Goal: Transaction & Acquisition: Purchase product/service

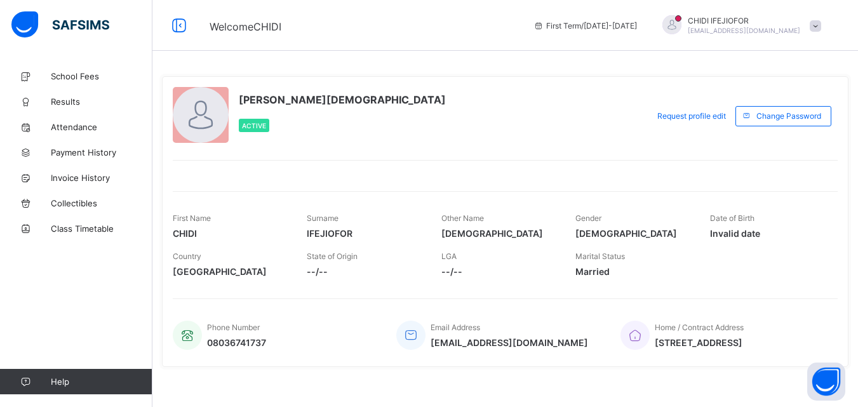
scroll to position [11, 0]
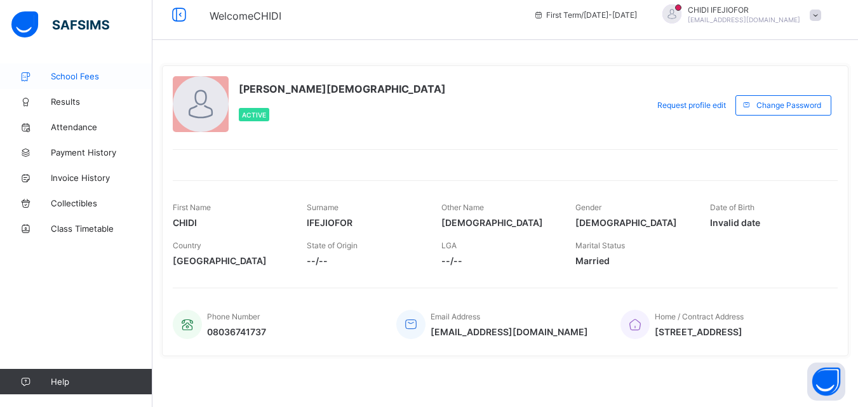
click at [86, 77] on span "School Fees" at bounding box center [102, 76] width 102 height 10
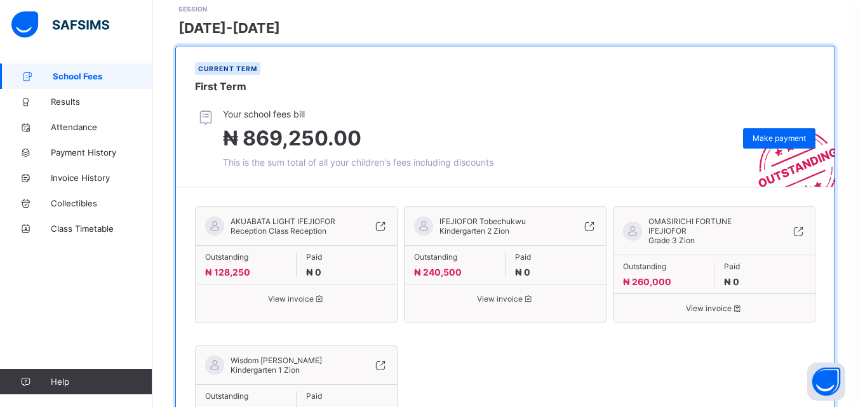
scroll to position [192, 0]
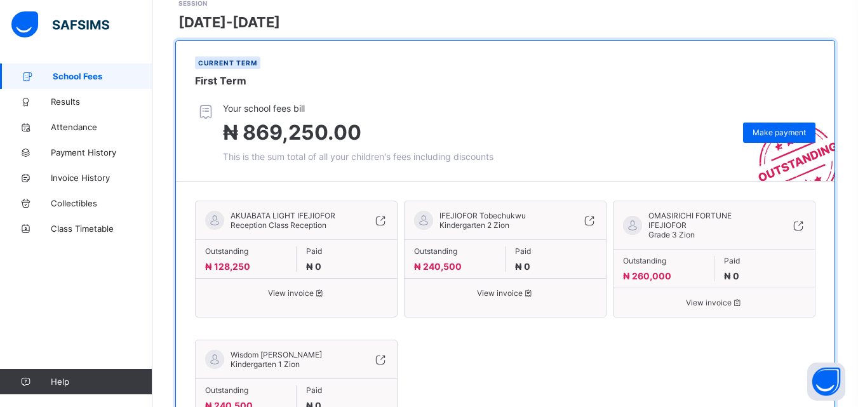
click at [292, 288] on span "View invoice" at bounding box center [296, 293] width 182 height 10
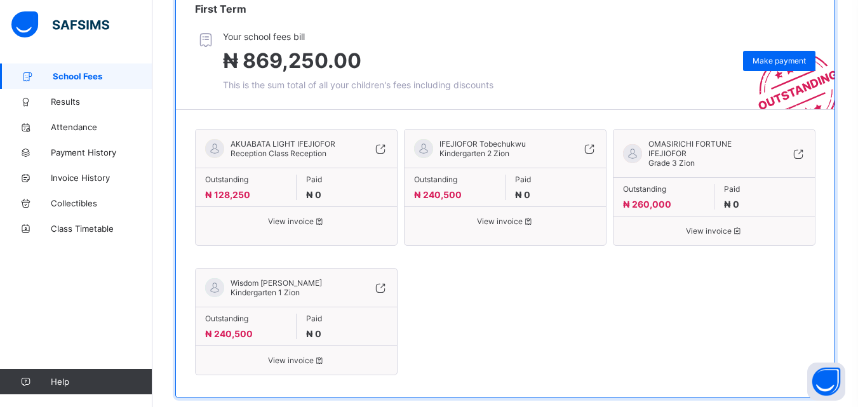
scroll to position [274, 0]
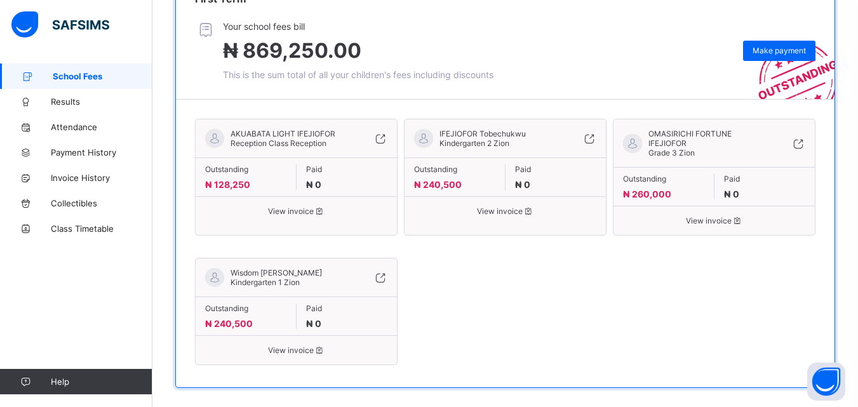
click at [793, 265] on div "AKUABATA LIGHT IFEJIOFOR Reception Class Reception Outstanding ₦ 128,250 Paid ₦…" at bounding box center [505, 243] width 620 height 262
click at [500, 206] on span "View invoice" at bounding box center [505, 211] width 182 height 10
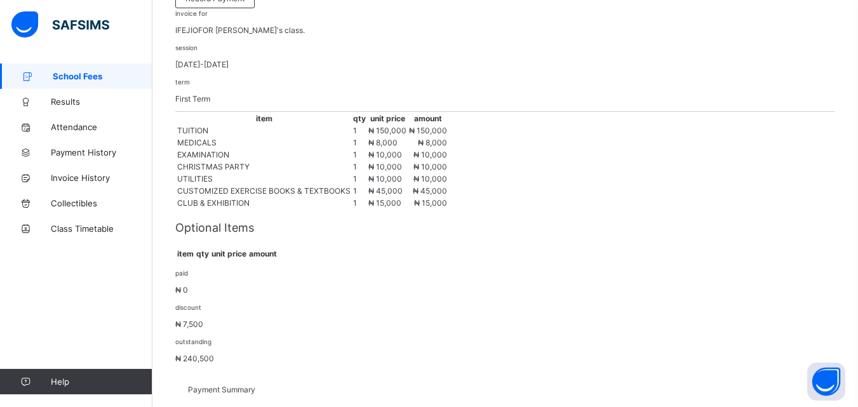
scroll to position [149, 0]
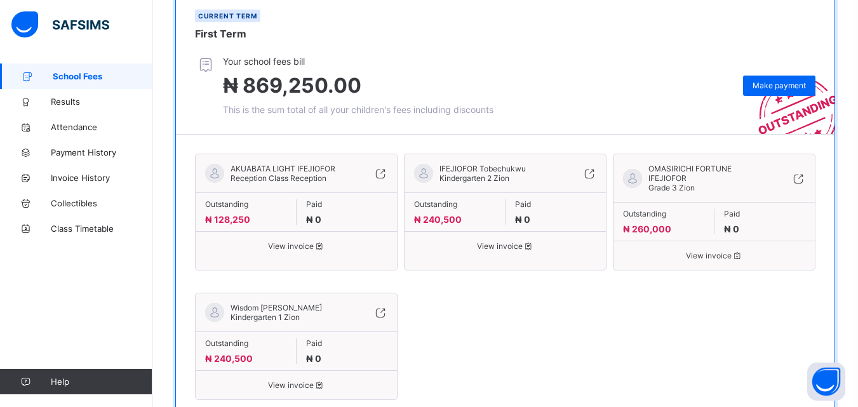
scroll to position [274, 0]
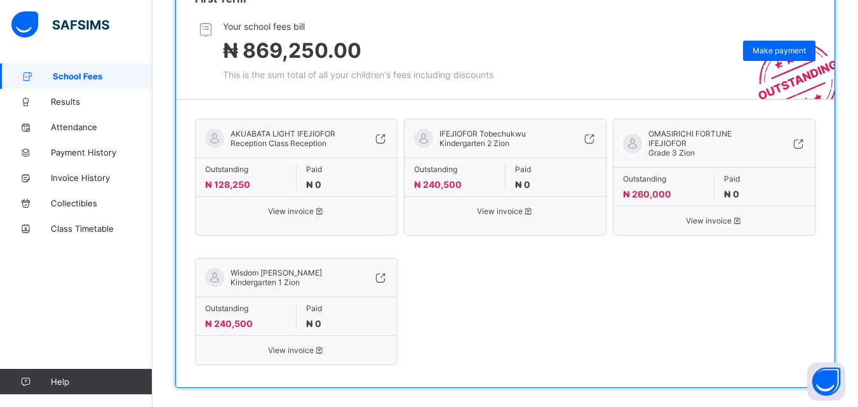
click at [711, 216] on span "View invoice" at bounding box center [714, 221] width 182 height 10
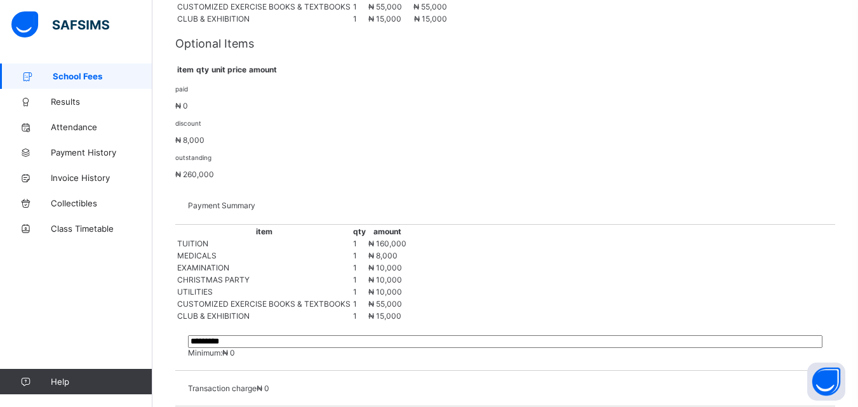
scroll to position [404, 0]
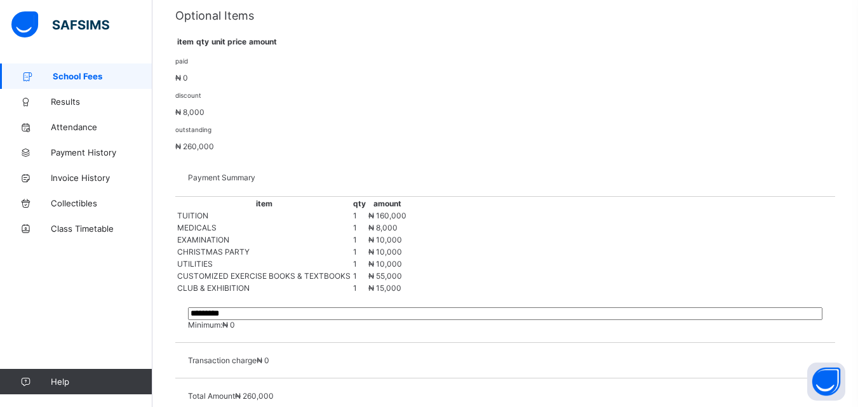
click at [258, 48] on div "Optional Items item qty unit price amount" at bounding box center [505, 28] width 660 height 39
click at [194, 47] on th "item" at bounding box center [186, 41] width 18 height 11
click at [210, 47] on th "qty" at bounding box center [203, 41] width 14 height 11
click at [247, 47] on th "unit price" at bounding box center [229, 41] width 36 height 11
click at [278, 47] on th "amount" at bounding box center [262, 41] width 29 height 11
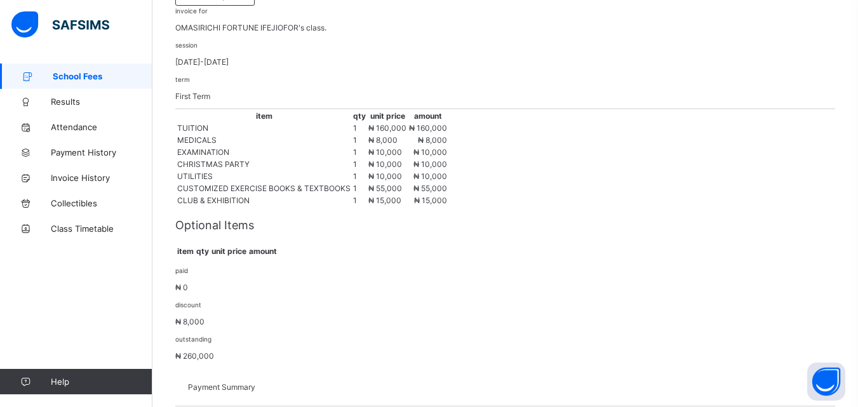
scroll to position [0, 0]
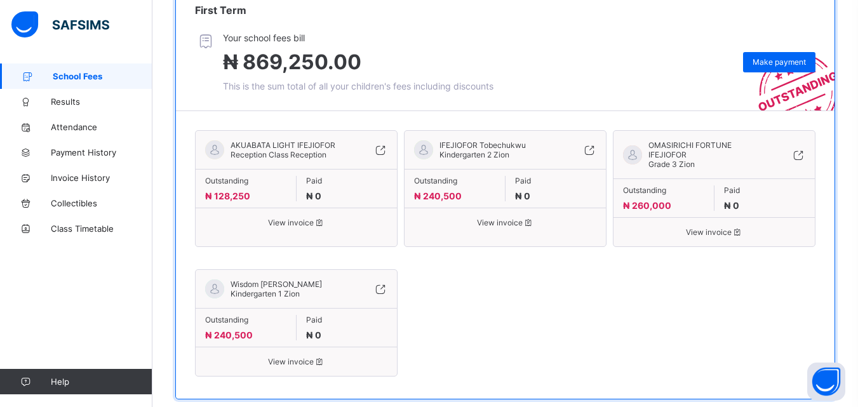
scroll to position [274, 0]
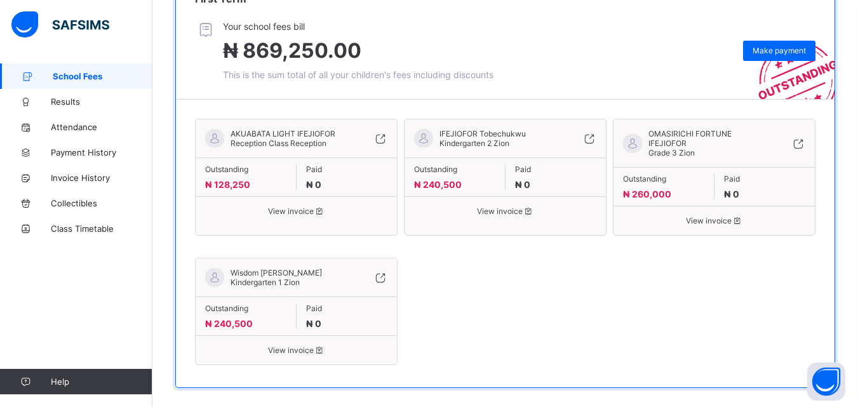
click at [732, 216] on span "View invoice" at bounding box center [714, 221] width 182 height 10
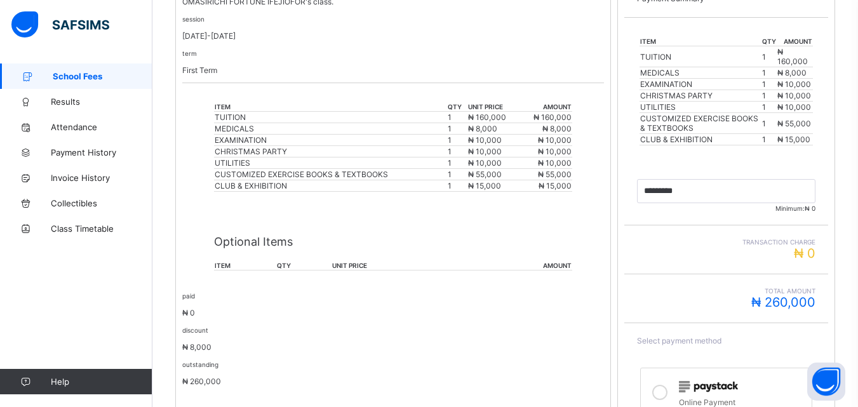
scroll to position [283, 0]
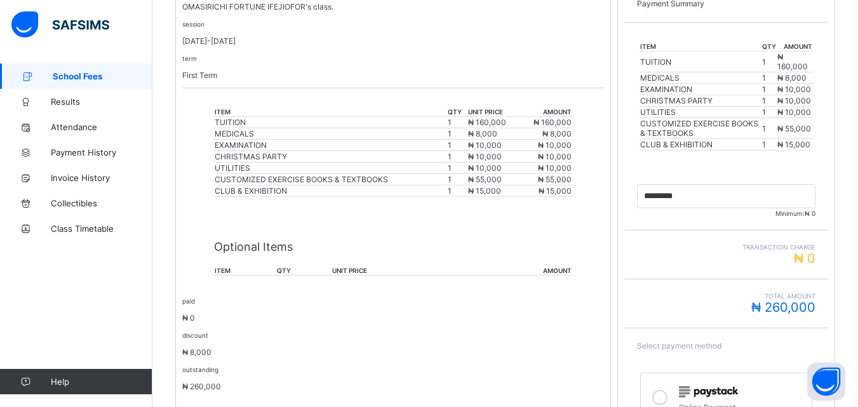
click at [223, 270] on th "item" at bounding box center [245, 271] width 62 height 10
click at [263, 245] on p "Optional Items" at bounding box center [393, 246] width 358 height 13
click at [356, 271] on th "unit price" at bounding box center [398, 271] width 132 height 10
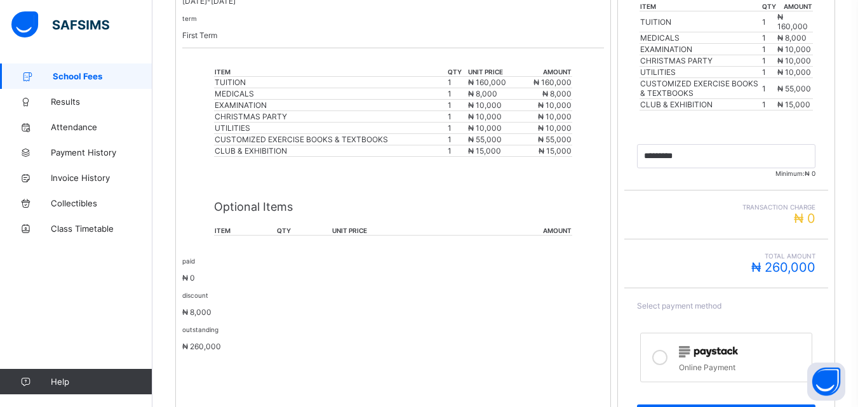
scroll to position [332, 0]
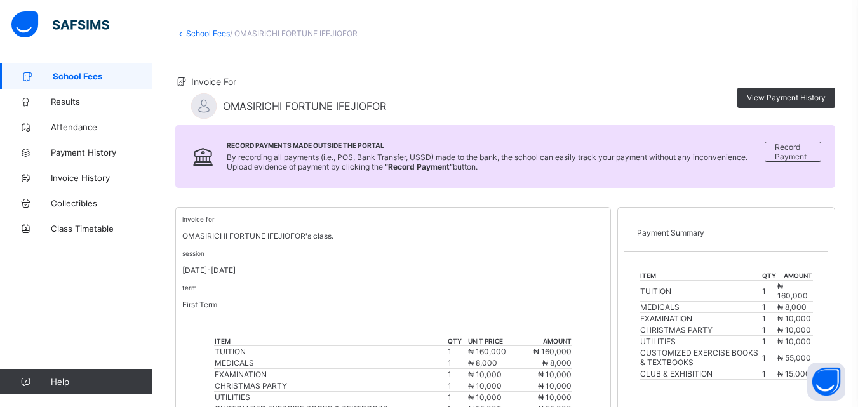
scroll to position [52, 0]
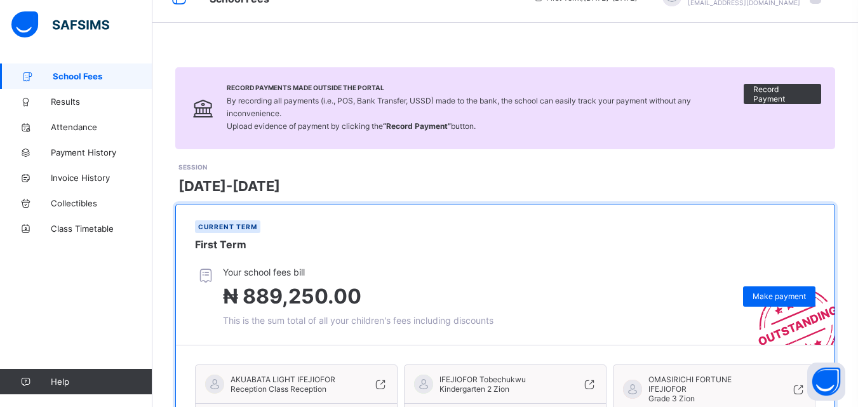
scroll to position [25, 0]
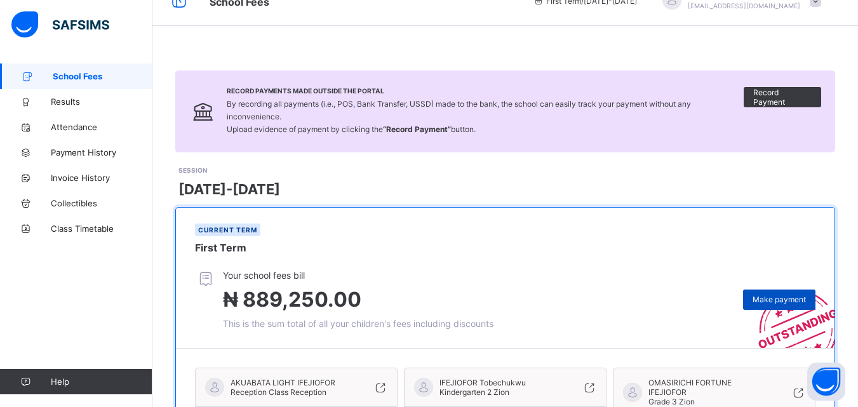
click at [784, 295] on span "Make payment" at bounding box center [779, 300] width 53 height 10
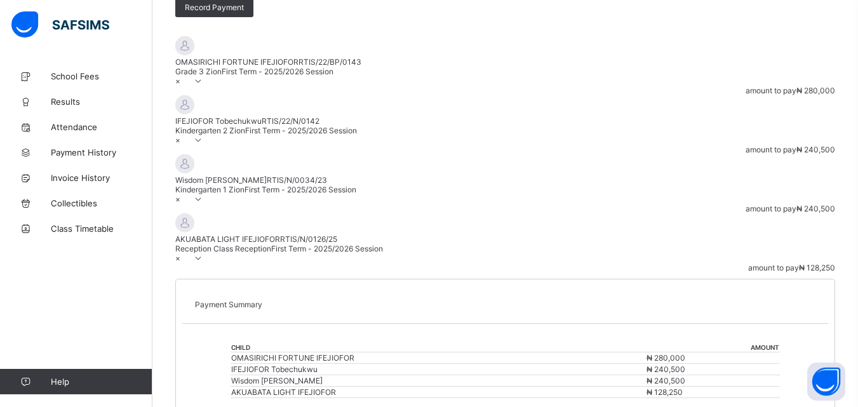
scroll to position [159, 0]
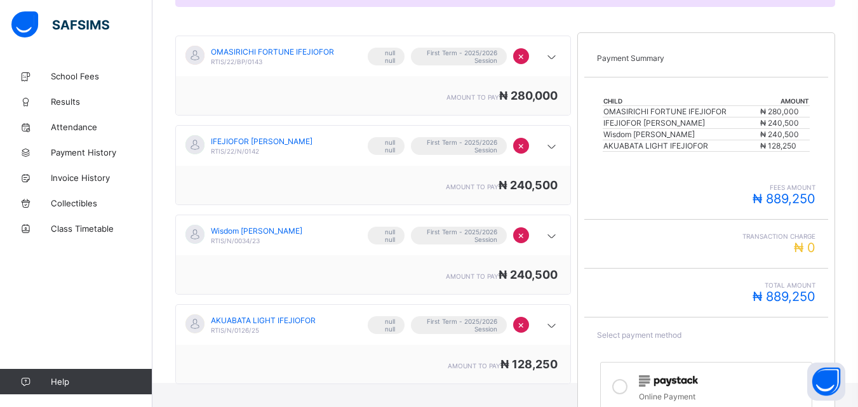
scroll to position [198, 0]
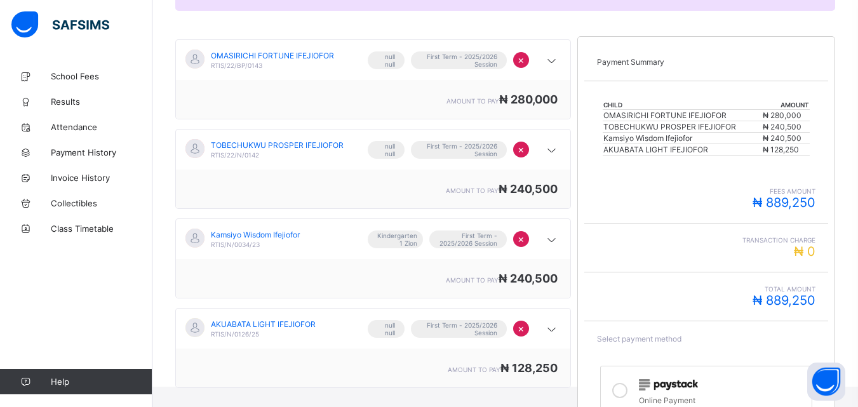
scroll to position [279, 0]
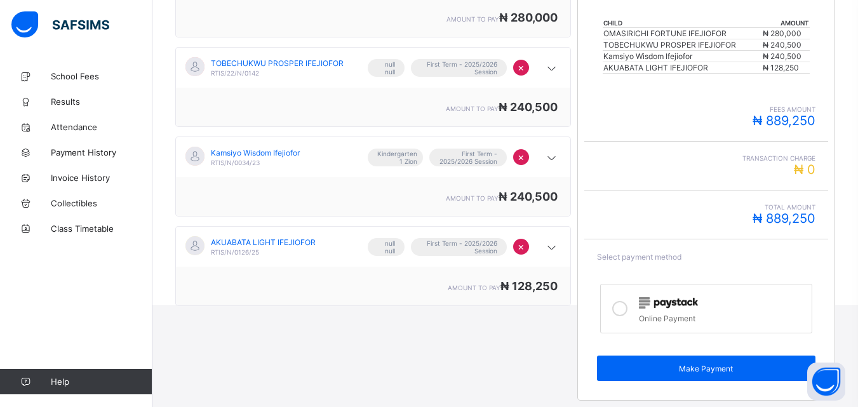
click at [626, 309] on icon at bounding box center [619, 308] width 15 height 15
click at [638, 262] on span at bounding box center [706, 271] width 218 height 19
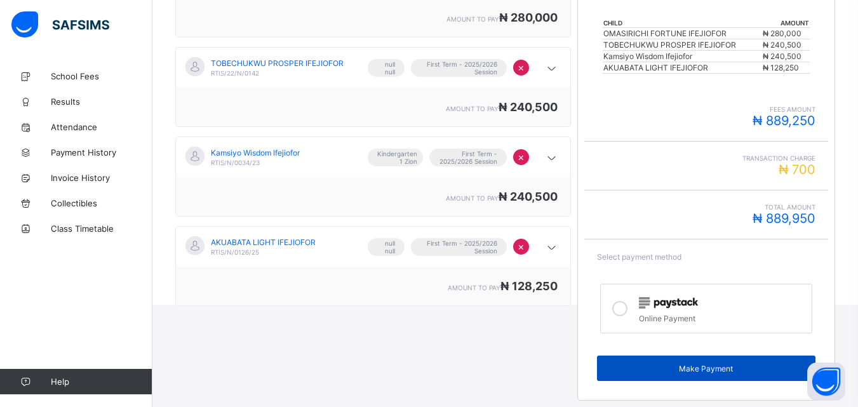
click at [702, 371] on span "Make Payment" at bounding box center [706, 369] width 199 height 10
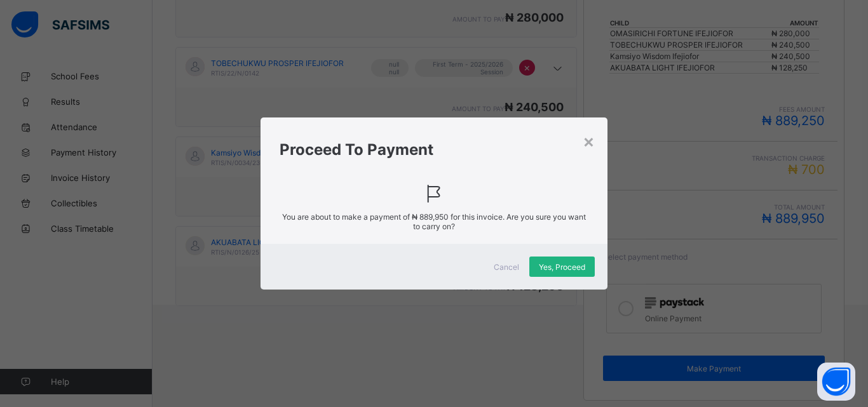
click at [572, 271] on span "Yes, Proceed" at bounding box center [562, 267] width 46 height 10
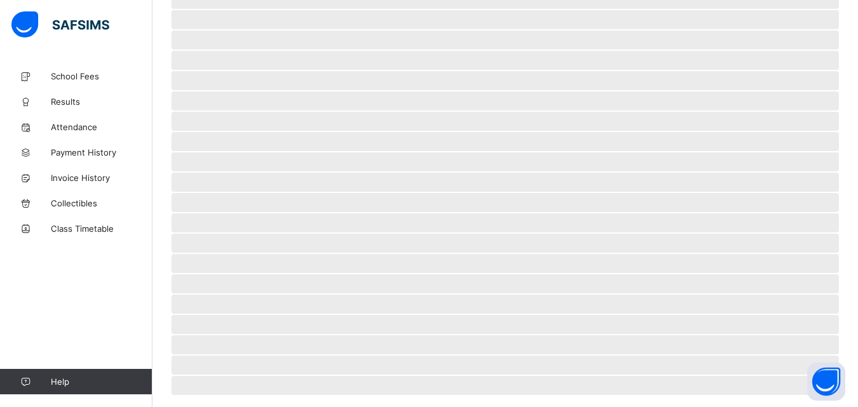
scroll to position [79, 0]
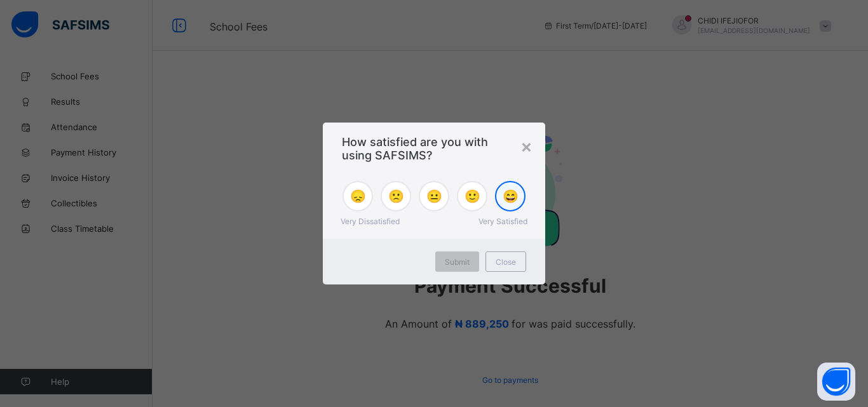
click at [512, 196] on span "😄" at bounding box center [510, 196] width 16 height 15
click at [455, 259] on span "Submit" at bounding box center [457, 262] width 25 height 10
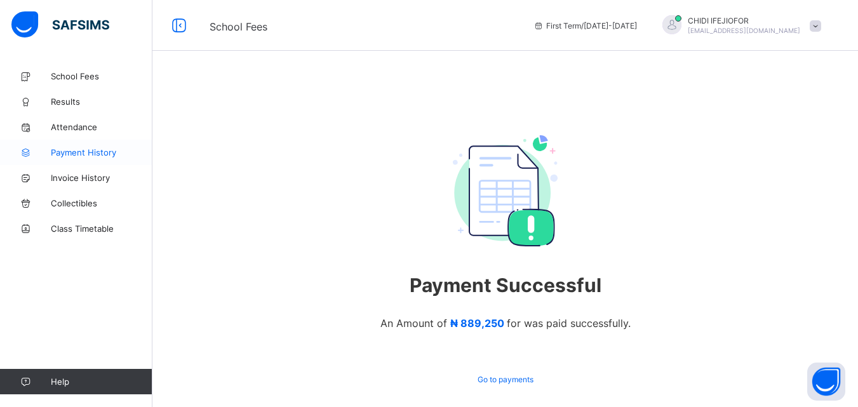
click at [99, 151] on span "Payment History" at bounding box center [102, 152] width 102 height 10
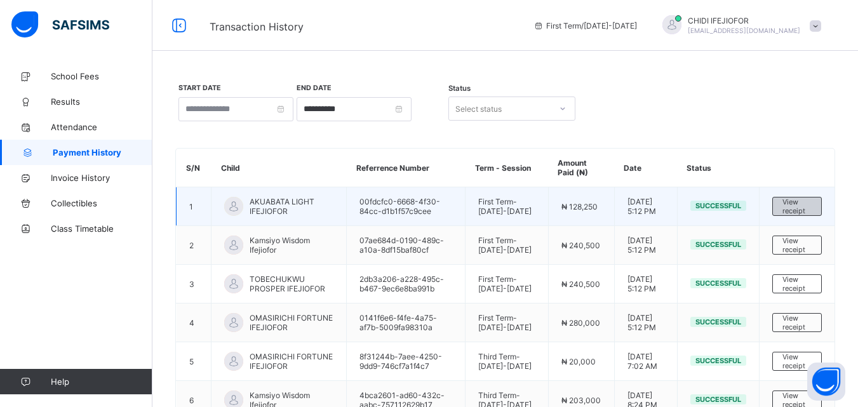
click at [796, 210] on span "View receipt" at bounding box center [796, 207] width 29 height 18
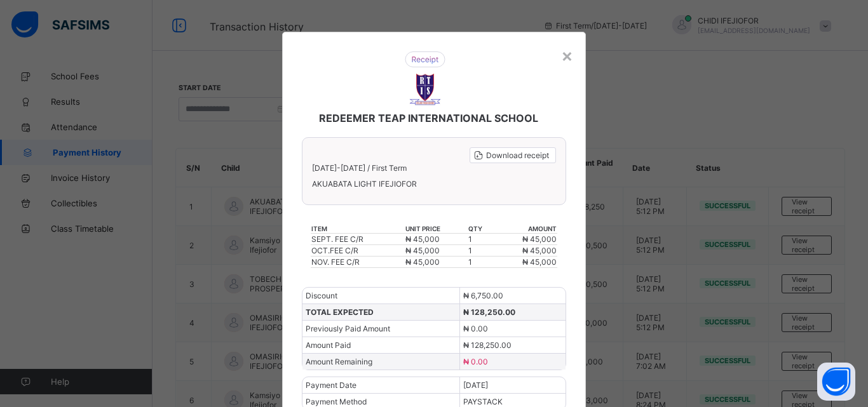
scroll to position [42, 0]
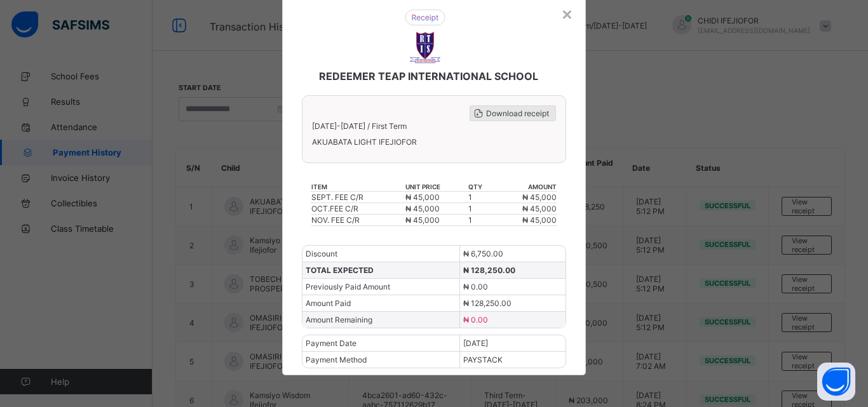
click at [500, 111] on span "Download receipt" at bounding box center [517, 114] width 63 height 10
click at [565, 14] on div "×" at bounding box center [567, 14] width 12 height 22
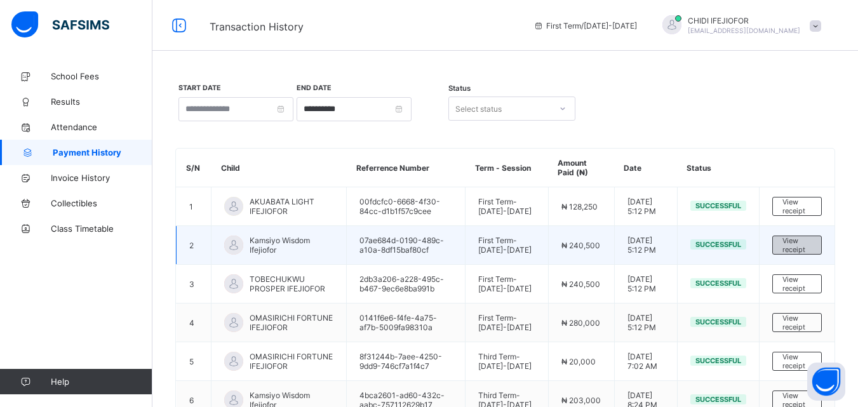
click at [808, 254] on span "View receipt" at bounding box center [796, 245] width 29 height 18
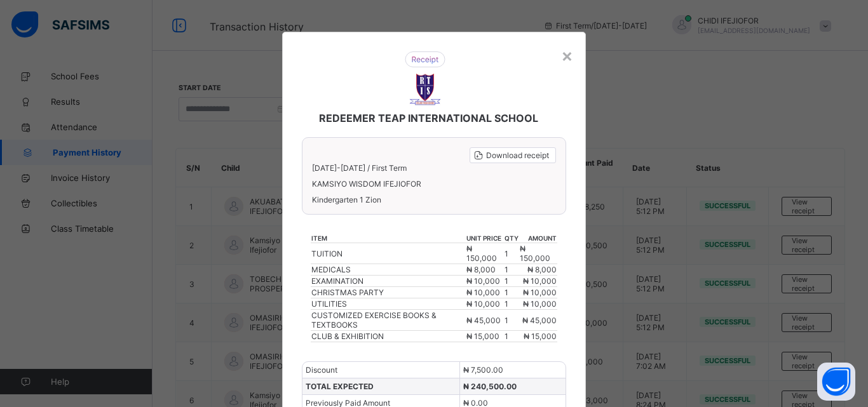
click at [802, 264] on div "× REDEEMER TEAP INTERNATIONAL SCHOOL Download receipt [DATE]-[DATE] / First Ter…" at bounding box center [434, 203] width 868 height 407
click at [499, 151] on span "Download receipt" at bounding box center [517, 156] width 63 height 10
click at [562, 57] on div "×" at bounding box center [567, 55] width 12 height 22
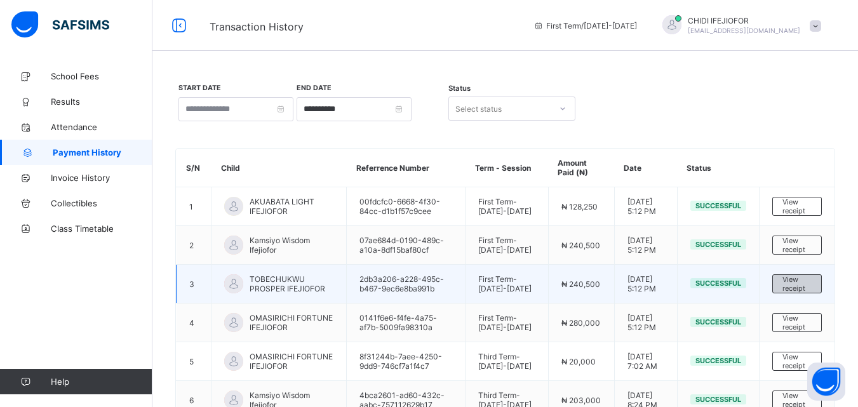
click at [799, 293] on span "View receipt" at bounding box center [796, 284] width 29 height 18
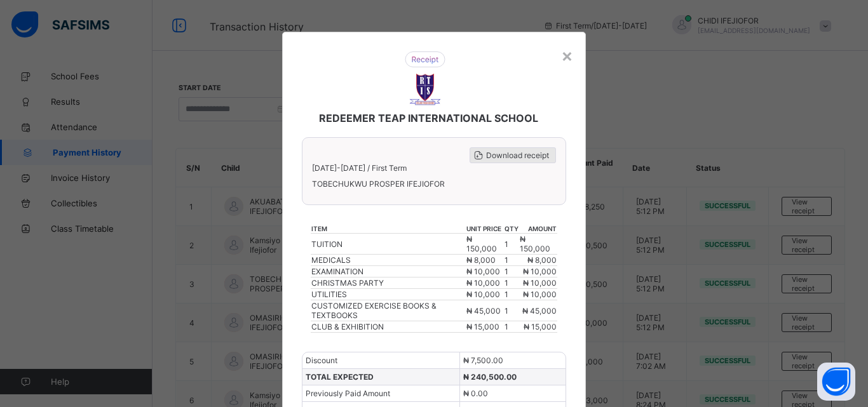
click at [501, 155] on span "Download receipt" at bounding box center [517, 156] width 63 height 10
click at [565, 57] on div "×" at bounding box center [567, 55] width 12 height 22
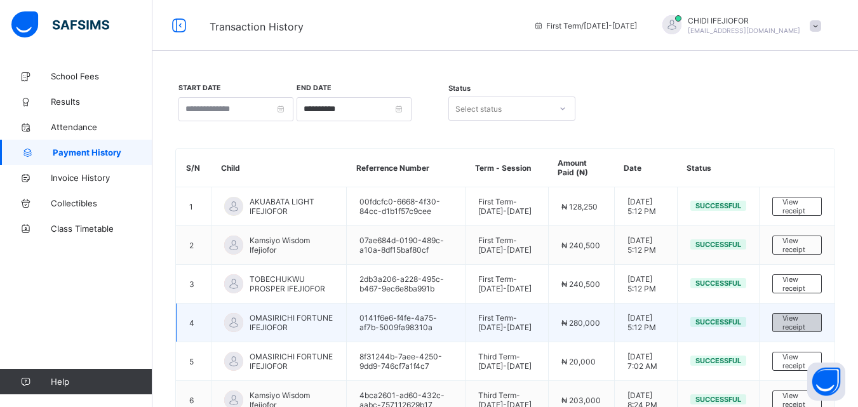
click at [792, 332] on span "View receipt" at bounding box center [796, 323] width 29 height 18
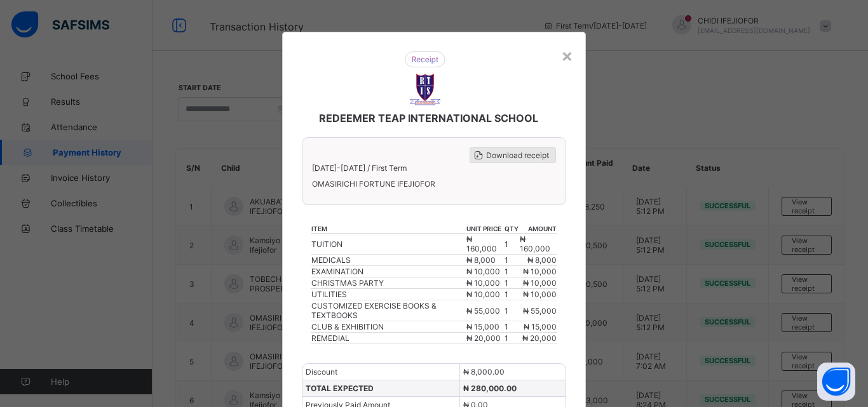
click at [509, 154] on span "Download receipt" at bounding box center [517, 156] width 63 height 10
click at [561, 58] on div "×" at bounding box center [567, 55] width 12 height 22
